Goal: Information Seeking & Learning: Learn about a topic

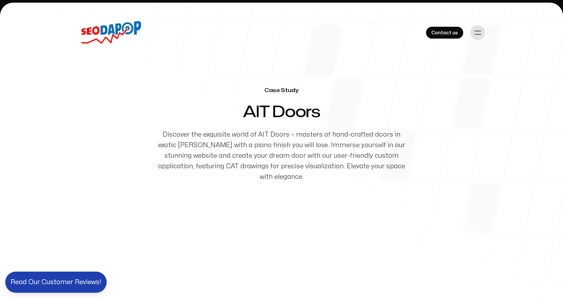
click at [478, 29] on icon "Toggle navigation" at bounding box center [478, 33] width 8 height 8
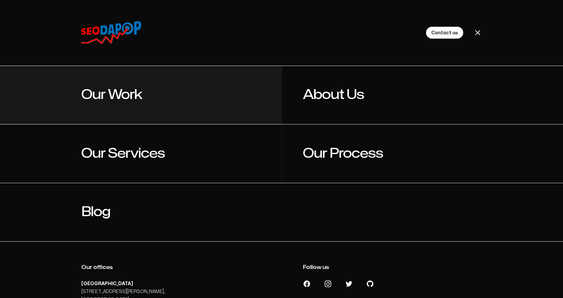
click at [103, 84] on link "Our Work" at bounding box center [181, 95] width 200 height 58
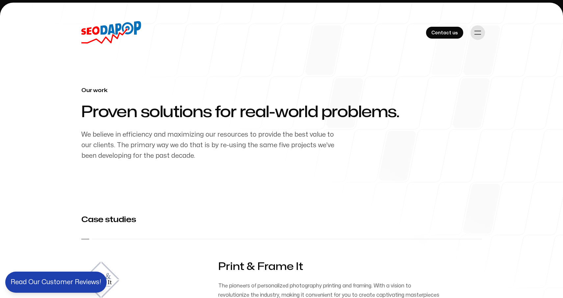
click at [473, 29] on button "Toggle navigation" at bounding box center [478, 32] width 14 height 14
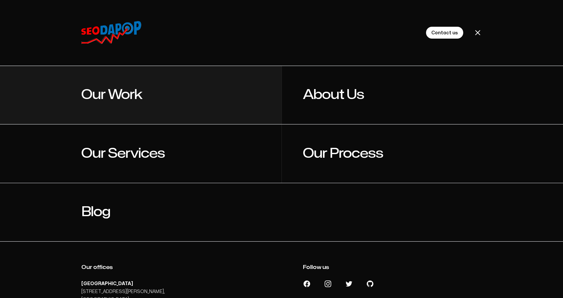
click at [120, 85] on link "Our Work" at bounding box center [181, 95] width 200 height 58
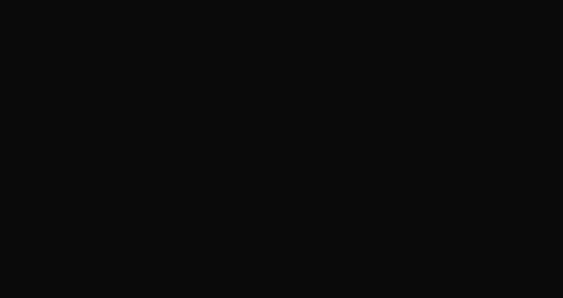
scroll to position [404, 0]
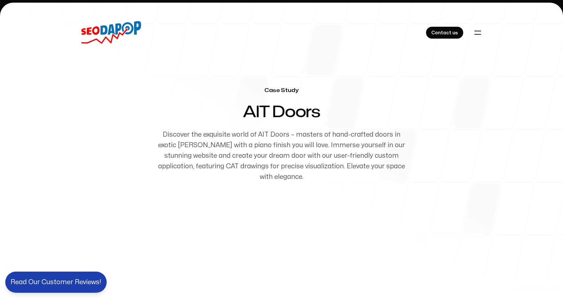
click at [255, 114] on span "AIT Doors" at bounding box center [281, 112] width 337 height 18
click at [290, 114] on span "AIT Doors" at bounding box center [281, 112] width 337 height 18
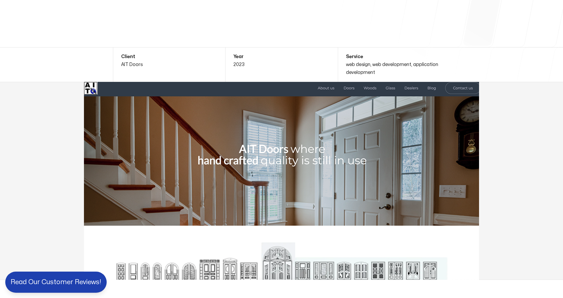
scroll to position [192, 0]
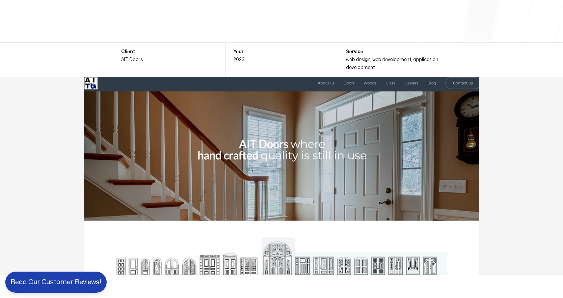
click at [373, 77] on img at bounding box center [281, 176] width 395 height 198
click at [350, 77] on img at bounding box center [281, 176] width 395 height 198
click at [373, 77] on img at bounding box center [281, 176] width 395 height 198
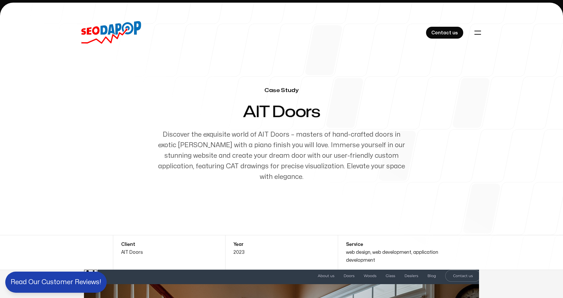
scroll to position [0, 0]
